Goal: Task Accomplishment & Management: Manage account settings

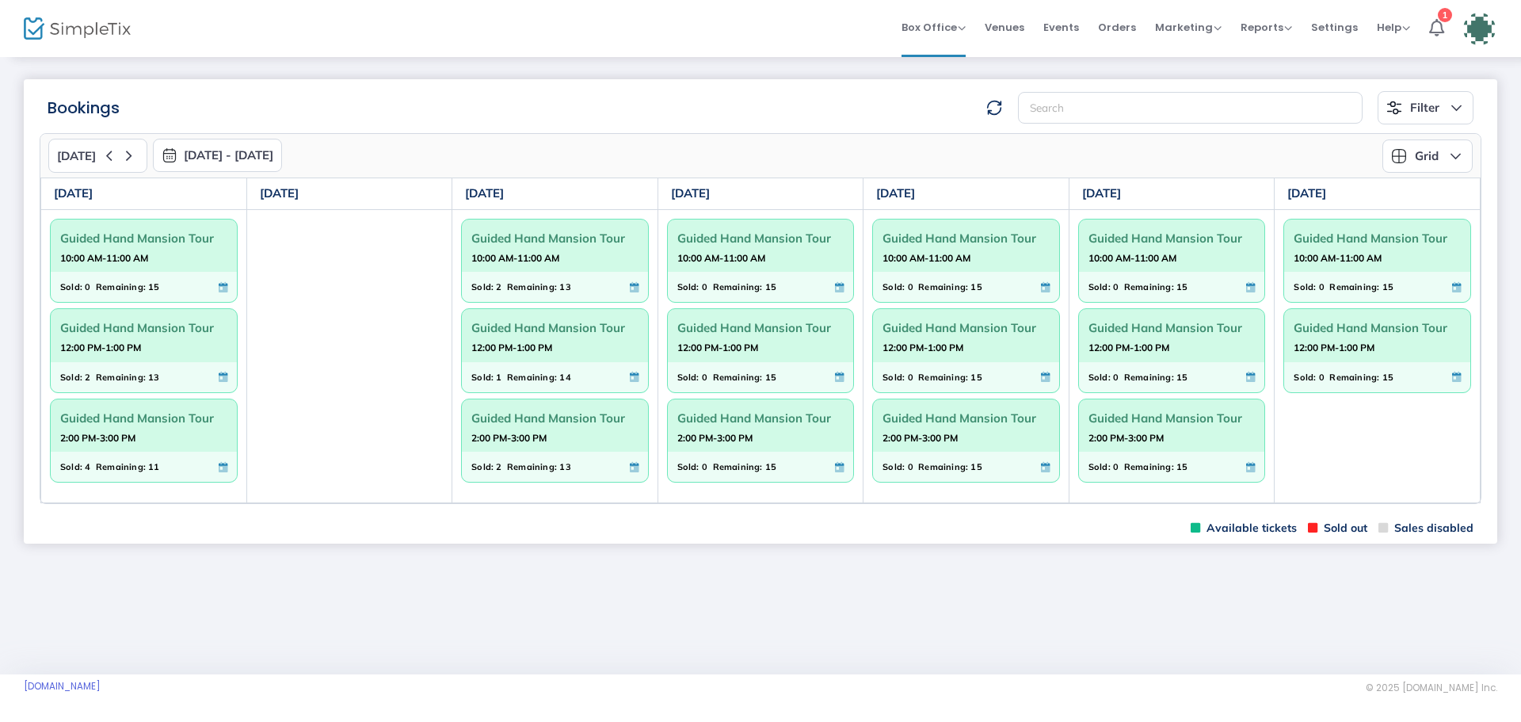
click at [554, 339] on span "Guided Hand Mansion Tour" at bounding box center [554, 327] width 167 height 25
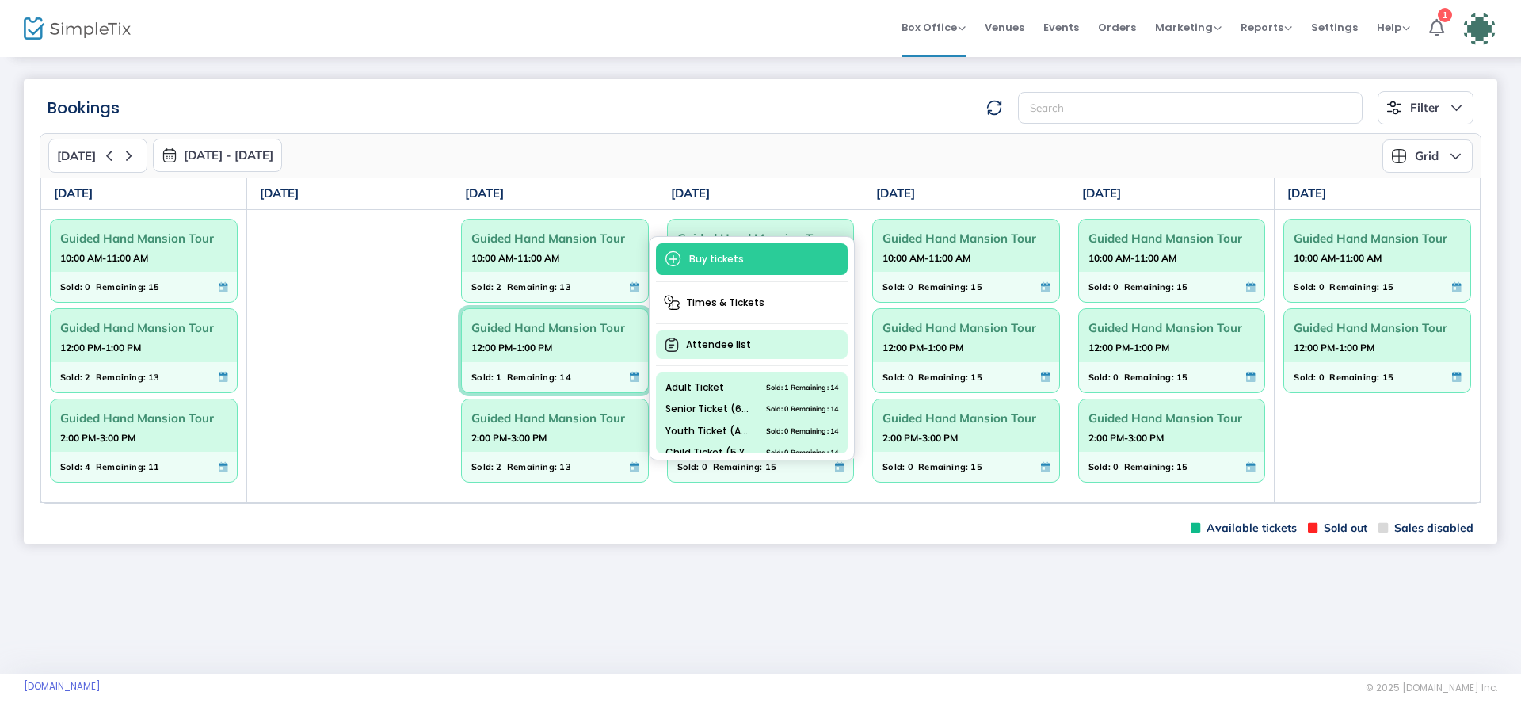
click at [707, 344] on span "Attendee list" at bounding box center [752, 344] width 192 height 29
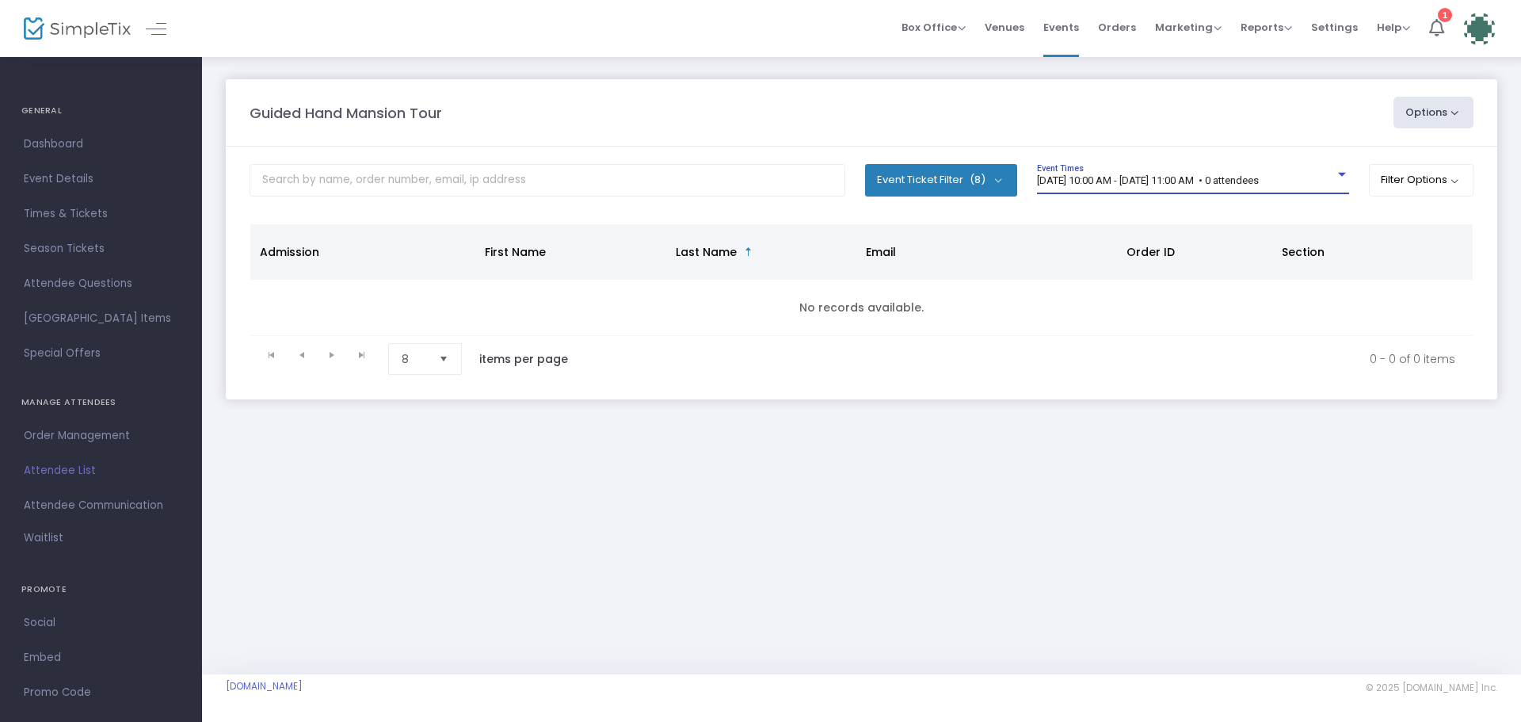
click at [1338, 175] on div at bounding box center [1342, 175] width 8 height 4
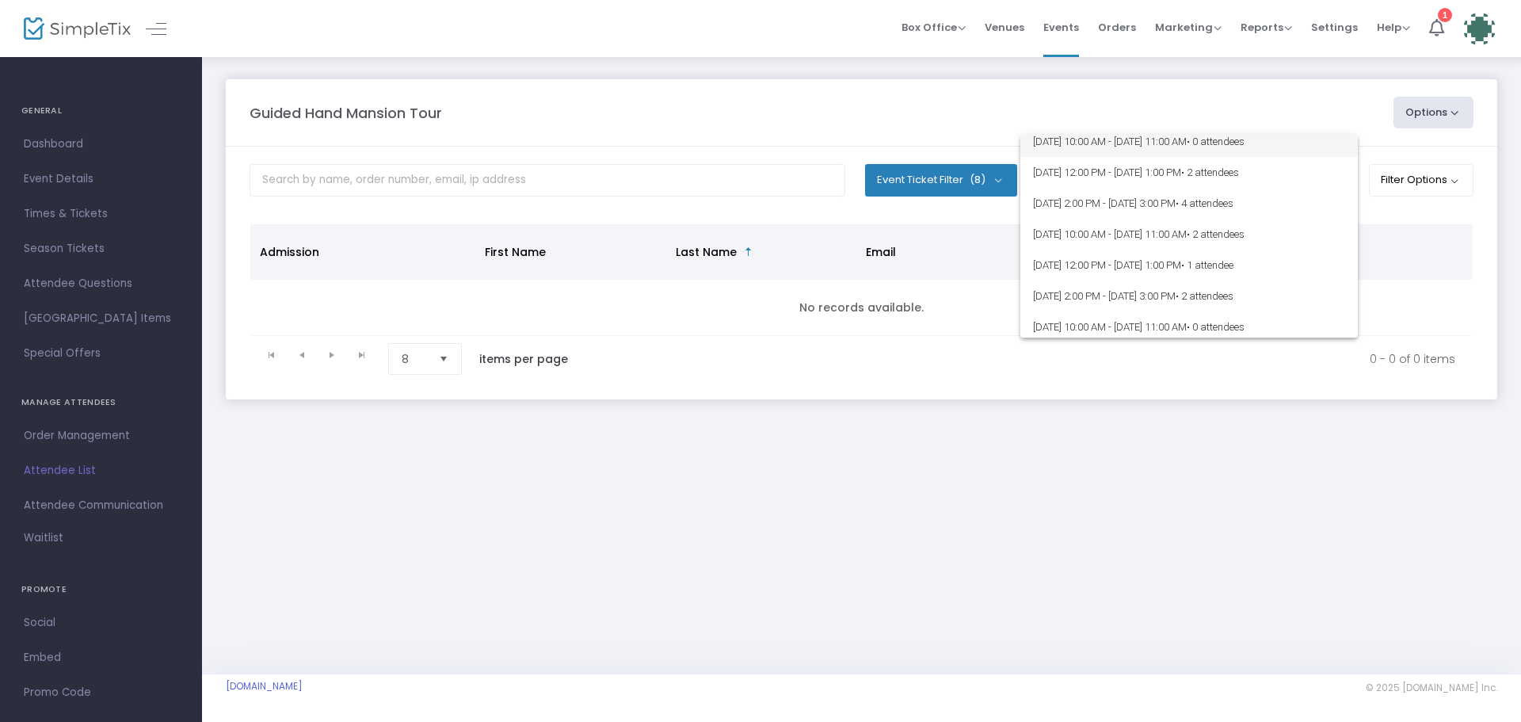
scroll to position [8940, 0]
click at [1077, 264] on span "[DATE] 12:00 PM - [DATE] 1:00 PM • 1 attendee" at bounding box center [1189, 264] width 312 height 31
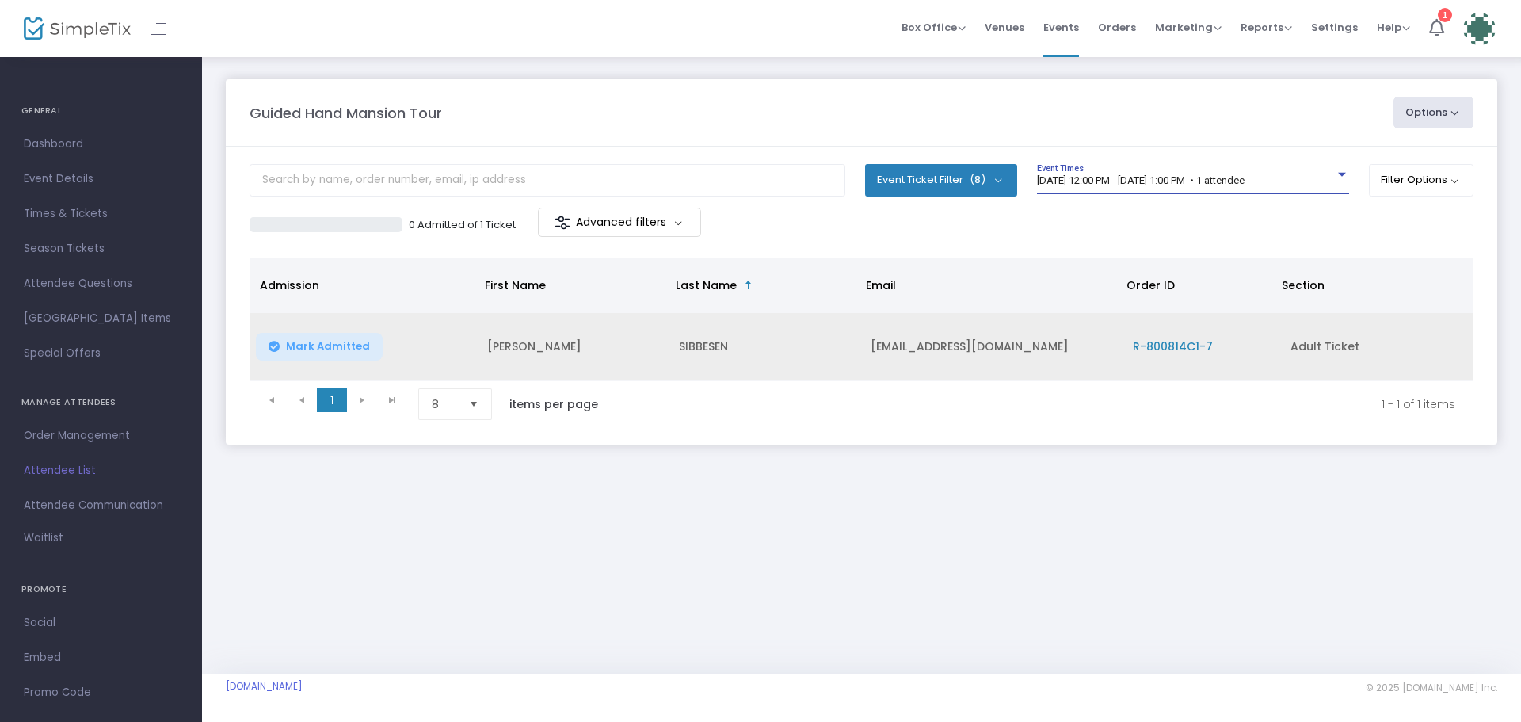
click at [1159, 345] on span "R-800814C1-7" at bounding box center [1173, 346] width 80 height 16
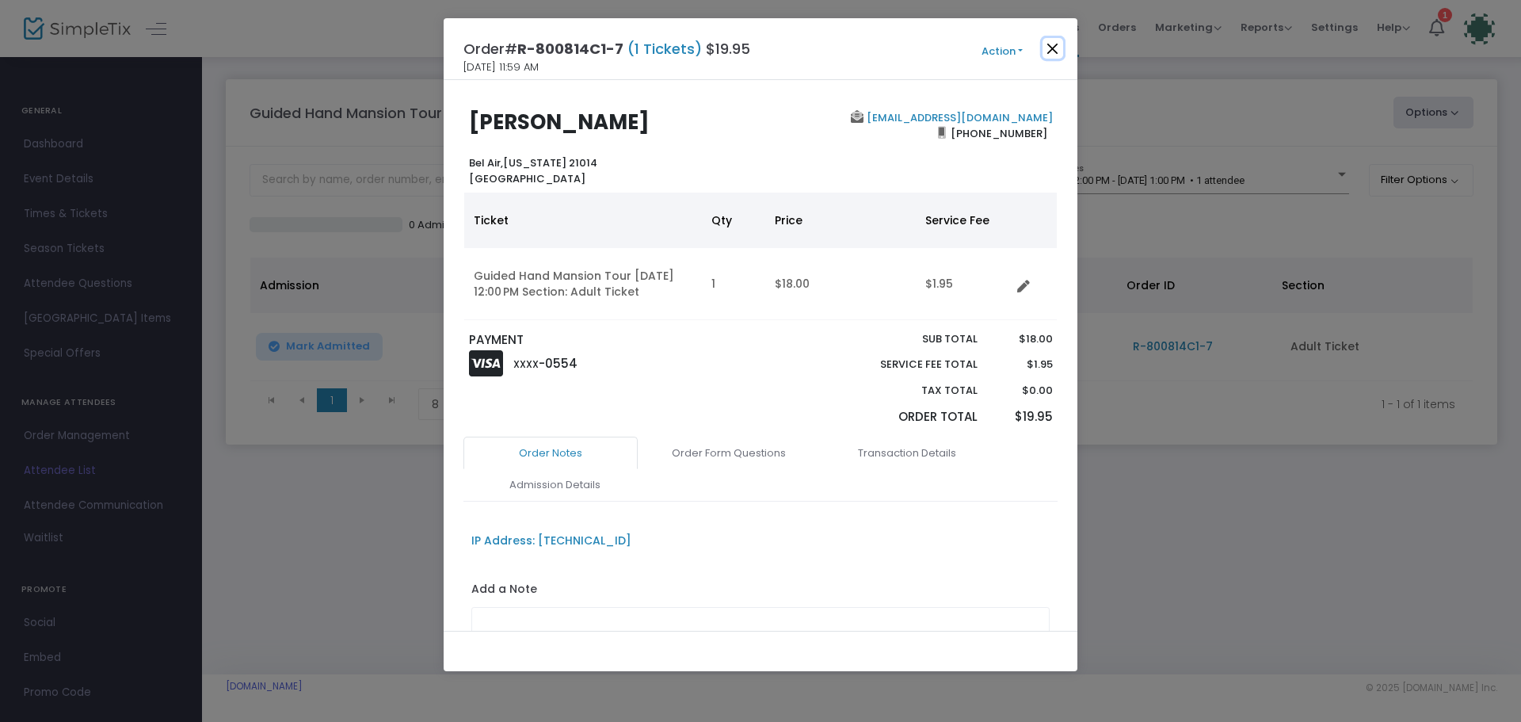
click at [1051, 48] on button "Close" at bounding box center [1053, 48] width 21 height 21
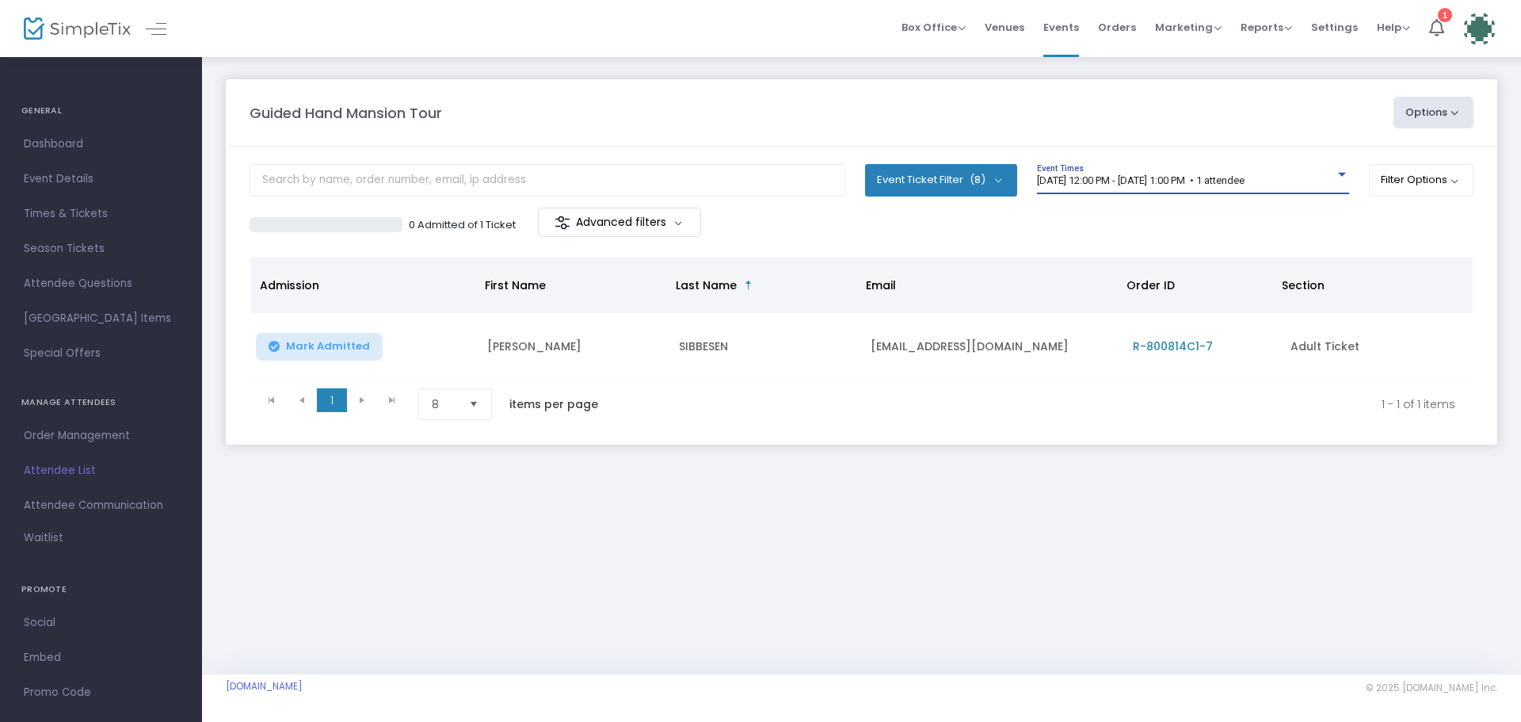
click at [1312, 181] on div "[DATE] 12:00 PM - [DATE] 1:00 PM • 1 attendee" at bounding box center [1186, 181] width 298 height 12
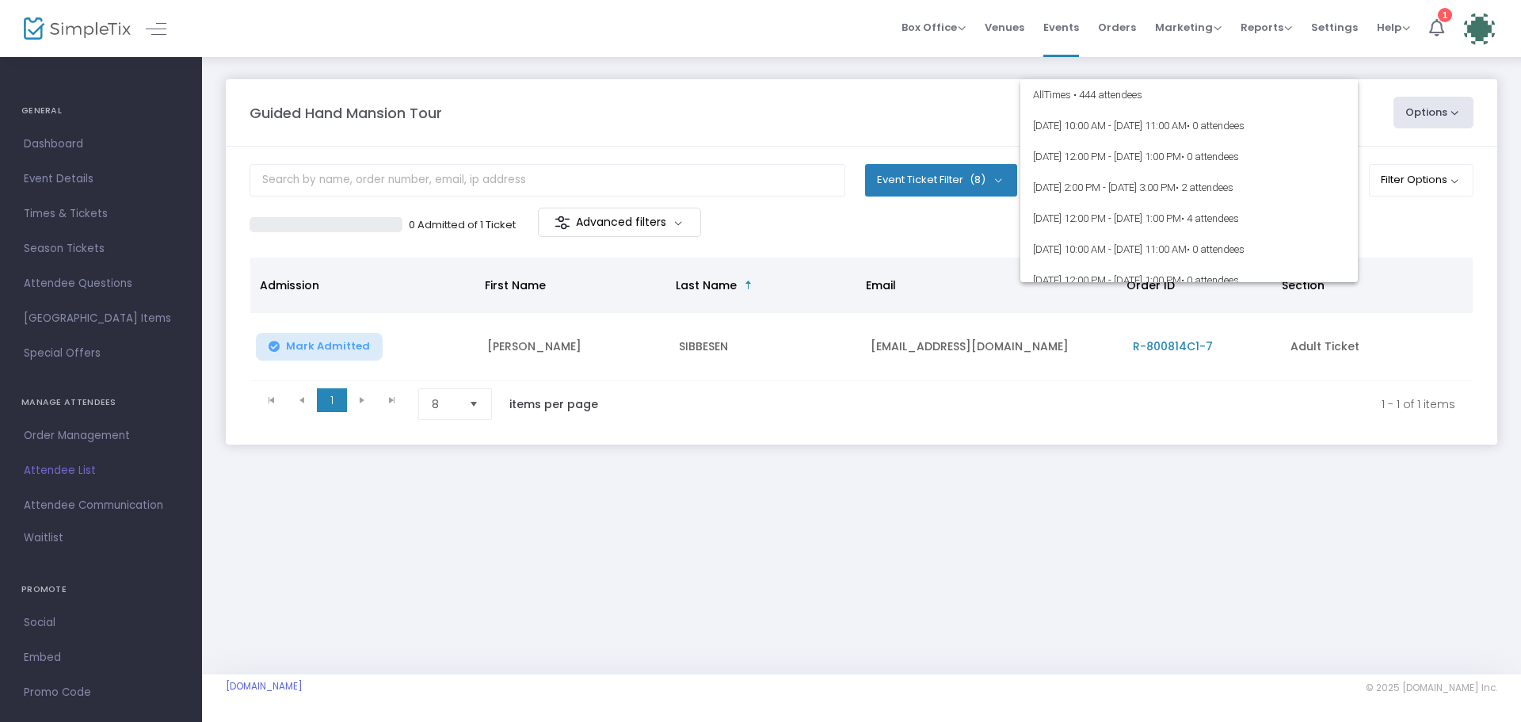
scroll to position [8968, 0]
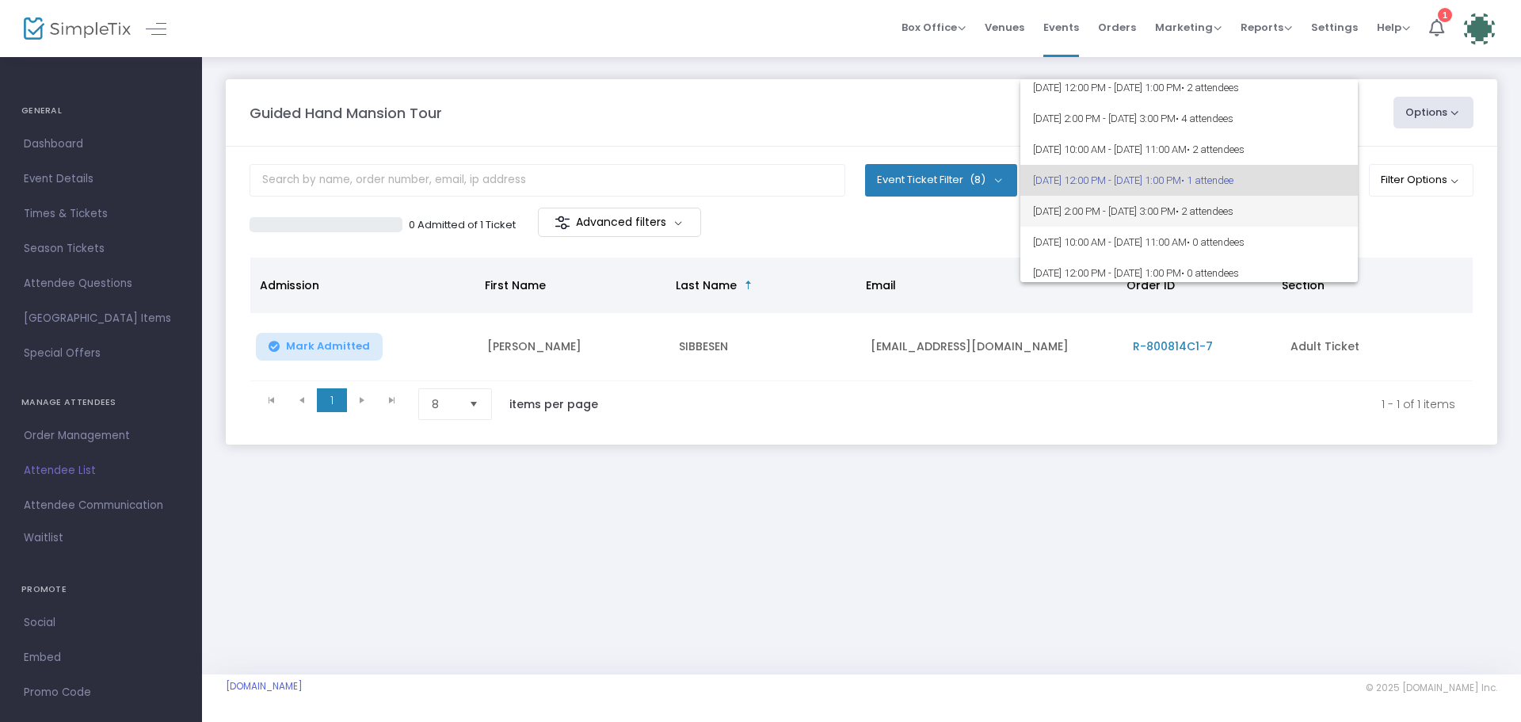
click at [1227, 215] on span "[DATE] 2:00 PM - [DATE] 3:00 PM • 2 attendees" at bounding box center [1189, 211] width 312 height 31
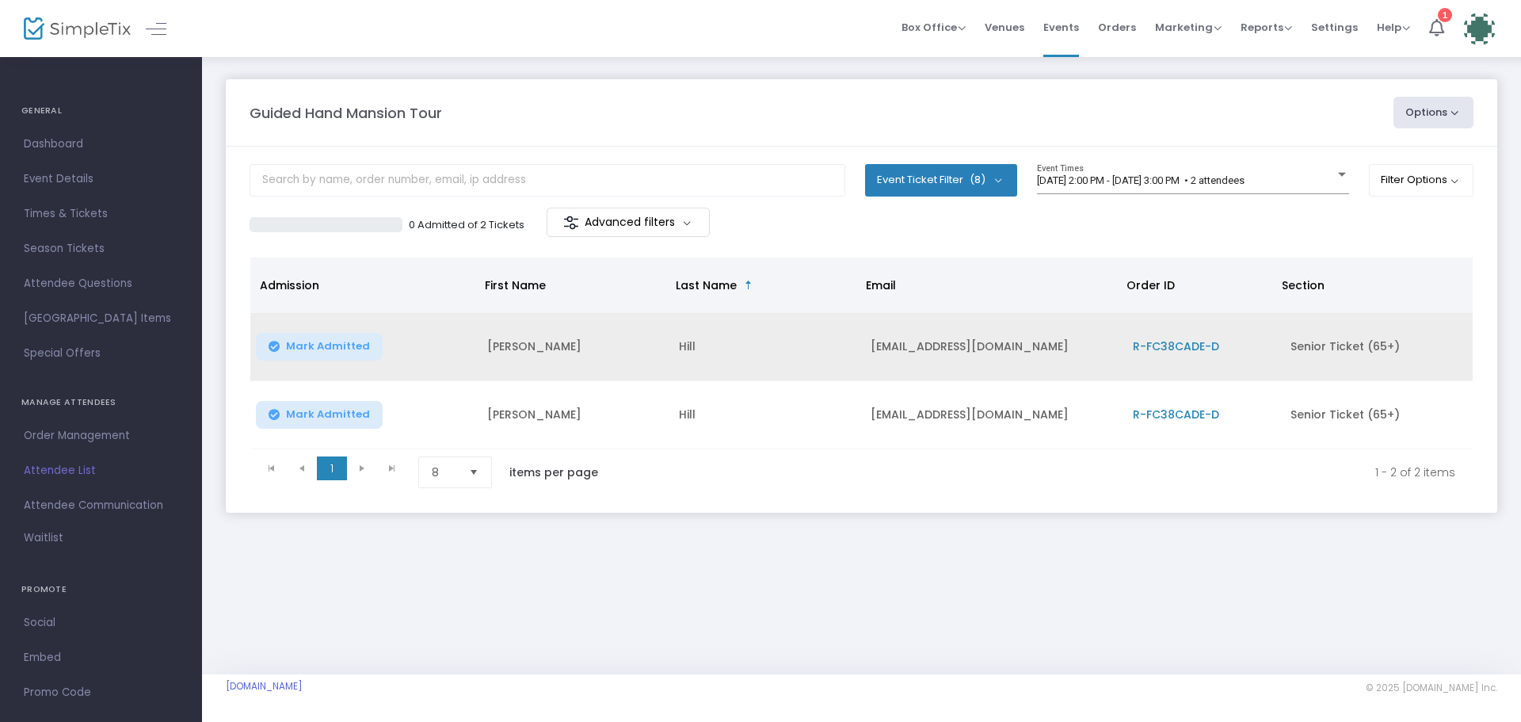
click at [1178, 339] on span "R-FC38CADE-D" at bounding box center [1176, 346] width 86 height 16
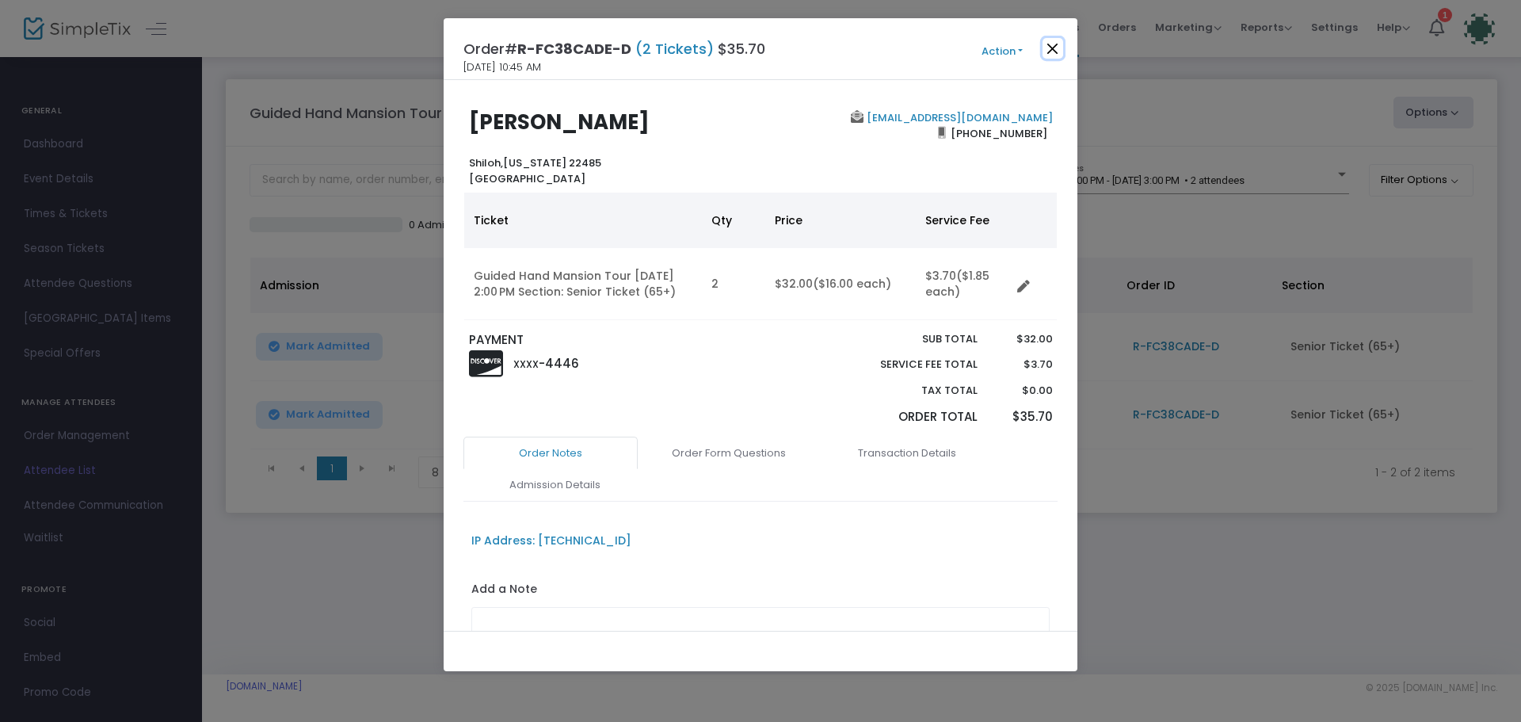
click at [1054, 46] on button "Close" at bounding box center [1053, 48] width 21 height 21
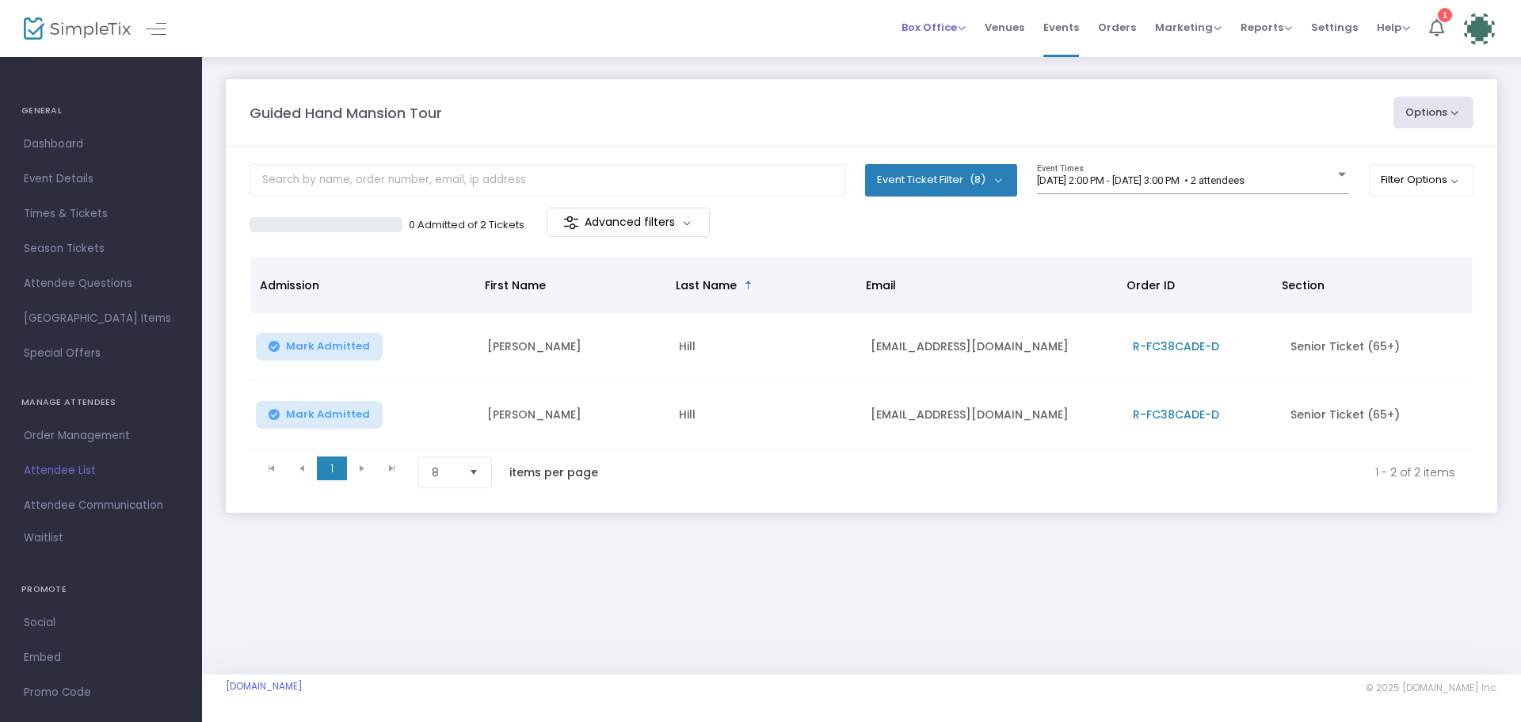
click at [921, 24] on span "Box Office" at bounding box center [934, 27] width 64 height 15
click at [935, 87] on li "Bookings" at bounding box center [958, 84] width 113 height 31
